Goal: Information Seeking & Learning: Learn about a topic

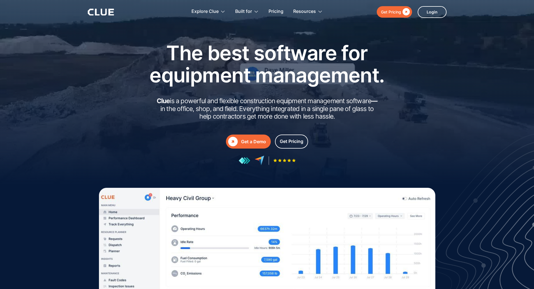
type input "Newsletter"
type input "Subscriber"
type input "Newsletter"
type input "Subscriber"
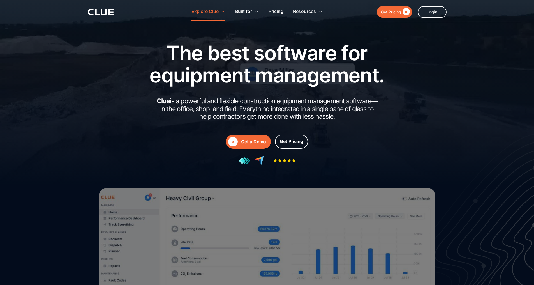
click at [0, 0] on div "Equipment Utilization Maximize the usage and efficiency of your equipment Fleet…" at bounding box center [0, 0] width 0 height 0
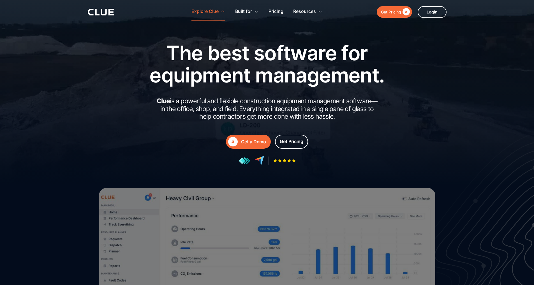
click at [0, 0] on div "View all solutions" at bounding box center [0, 0] width 0 height 0
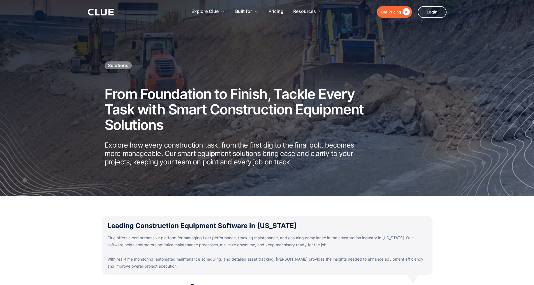
type input "Newsletter"
type input "Subscriber"
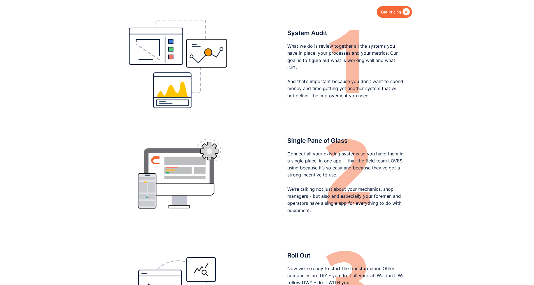
scroll to position [1726, 0]
